Goal: Find specific page/section: Find specific page/section

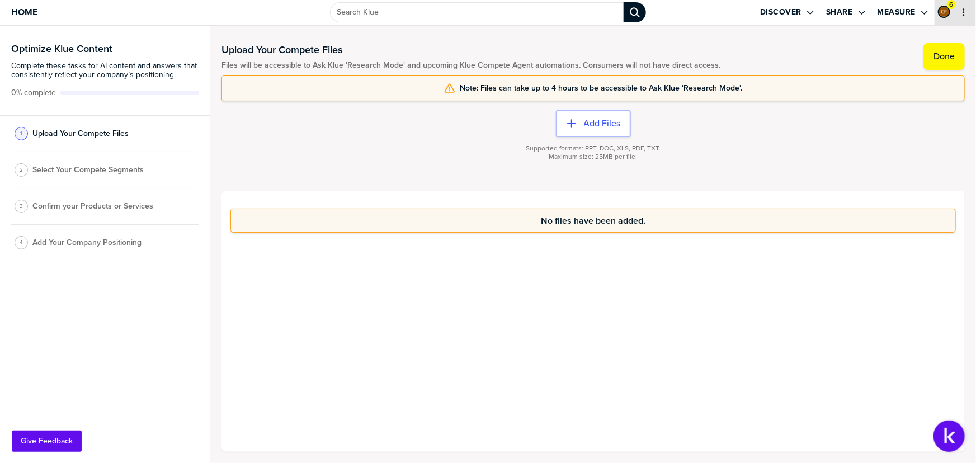
click at [968, 11] on icon "primary" at bounding box center [963, 12] width 9 height 9
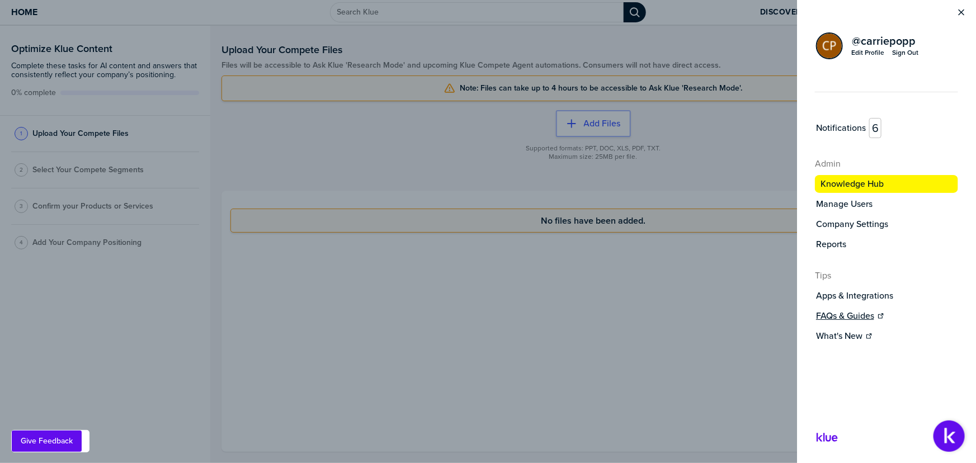
click at [850, 317] on label "FAQs & Guides" at bounding box center [845, 315] width 58 height 11
